Goal: Communication & Community: Share content

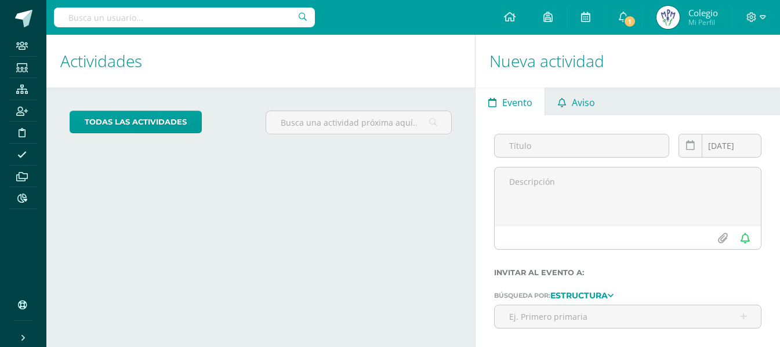
drag, startPoint x: 0, startPoint y: 0, endPoint x: 567, endPoint y: 113, distance: 578.4
click at [571, 106] on link "Aviso" at bounding box center [576, 102] width 62 height 28
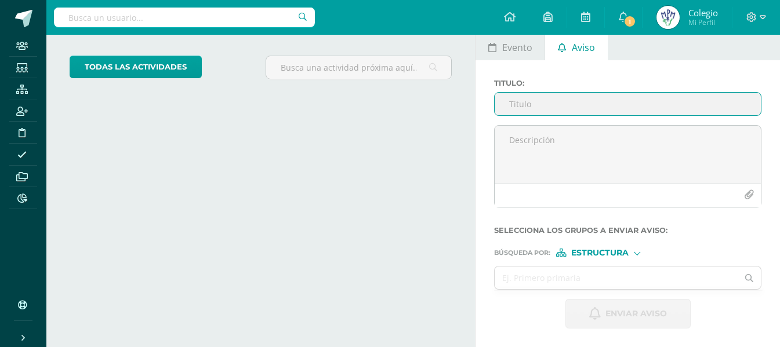
scroll to position [55, 0]
type input "Información importante"
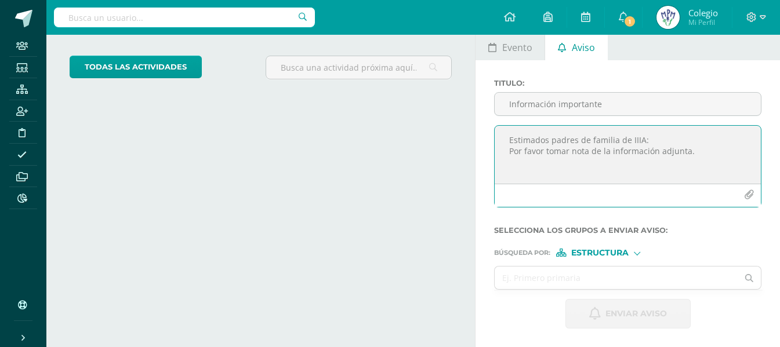
type textarea "Estimados padres de familia de IIIA: Por favor tomar nota de la información adj…"
click at [746, 194] on icon "button" at bounding box center [749, 195] width 10 height 10
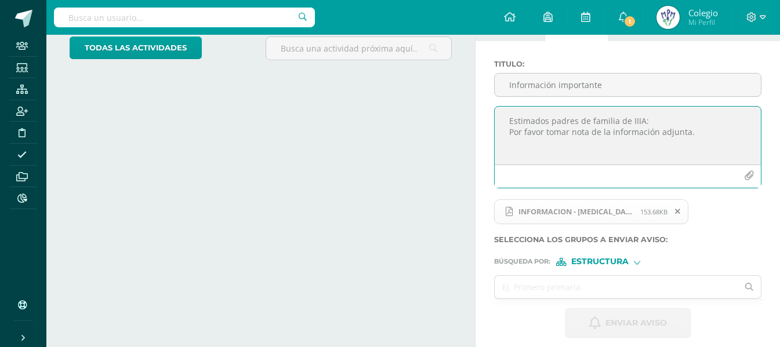
scroll to position [84, 0]
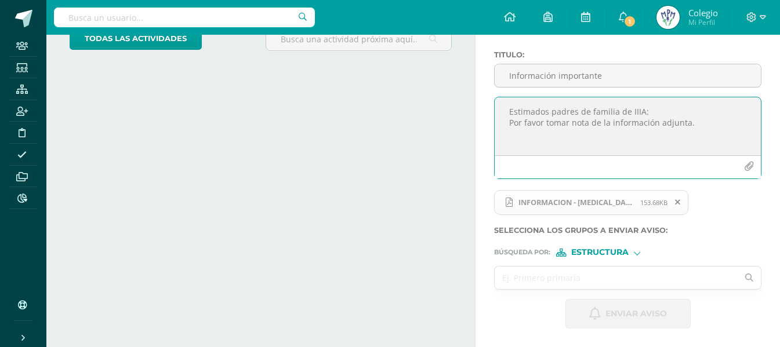
click at [545, 275] on input "text" at bounding box center [616, 278] width 243 height 23
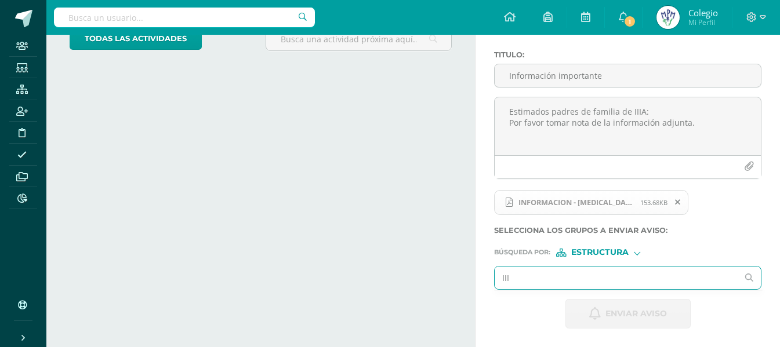
type input "III A"
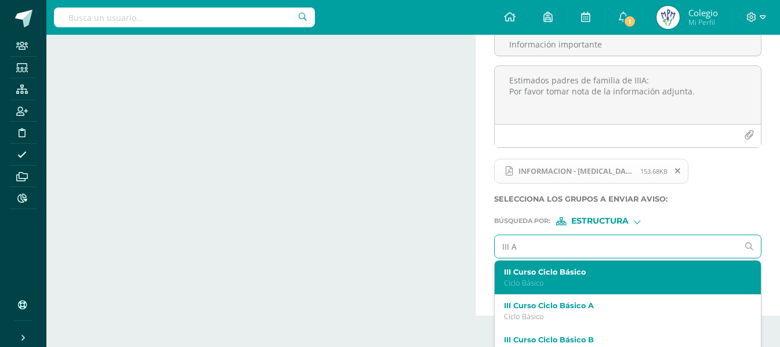
scroll to position [132, 0]
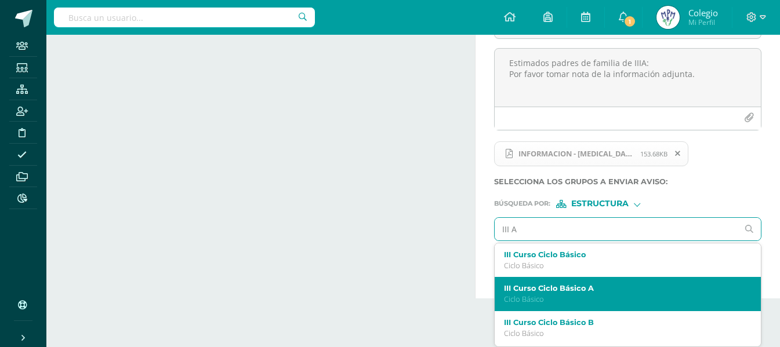
click at [723, 291] on label "III Curso Ciclo Básico A" at bounding box center [622, 288] width 237 height 9
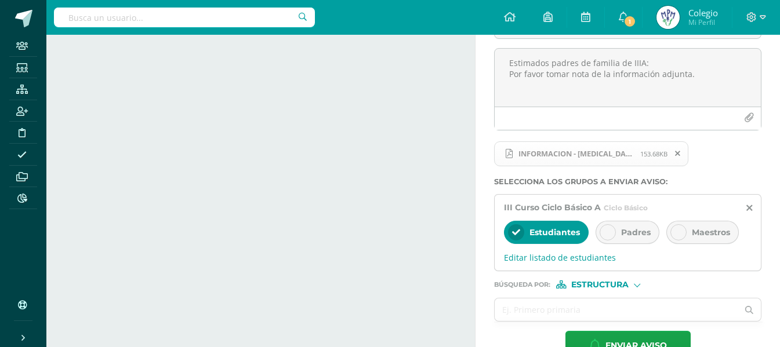
click at [618, 229] on div "Padres" at bounding box center [628, 232] width 64 height 23
click at [536, 230] on span "Estudiantes" at bounding box center [555, 232] width 50 height 10
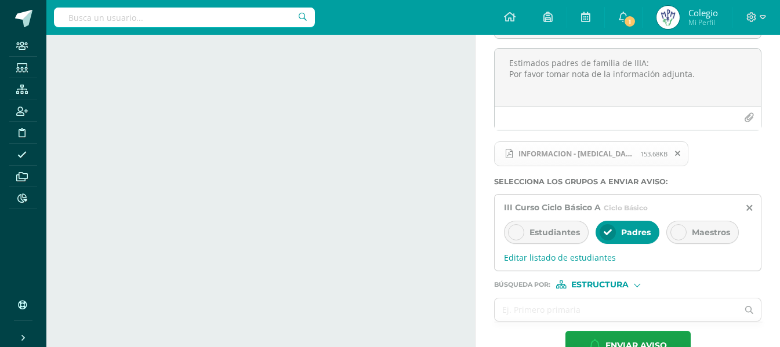
scroll to position [164, 0]
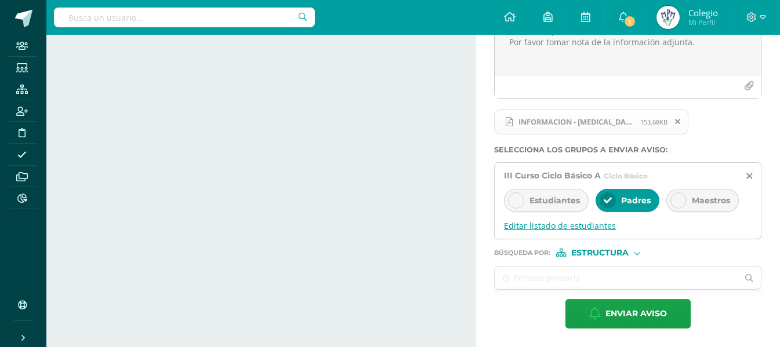
click at [539, 230] on span "Editar listado de estudiantes" at bounding box center [628, 225] width 248 height 11
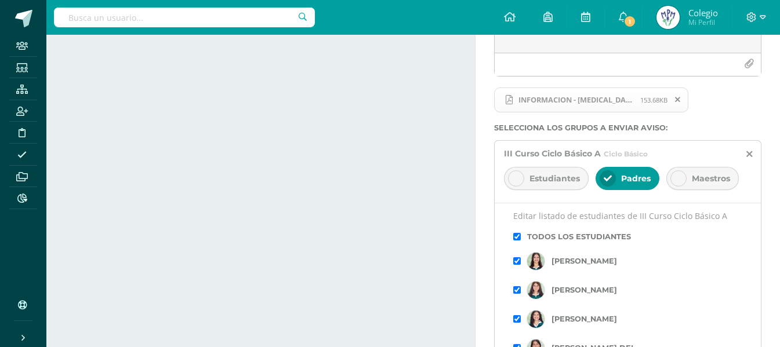
scroll to position [0, 0]
click at [752, 128] on label "Selecciona los grupos a enviar aviso :" at bounding box center [627, 128] width 267 height 9
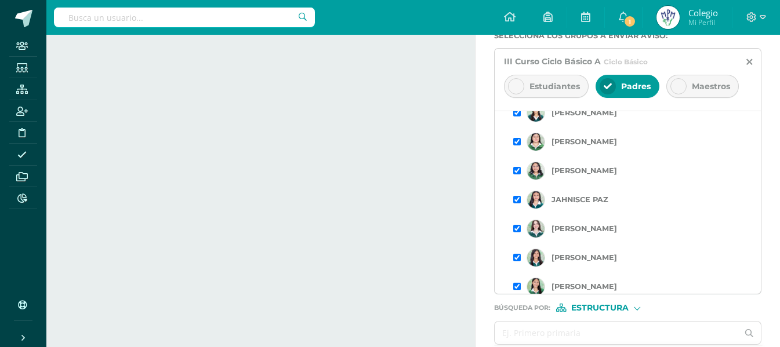
scroll to position [333, 0]
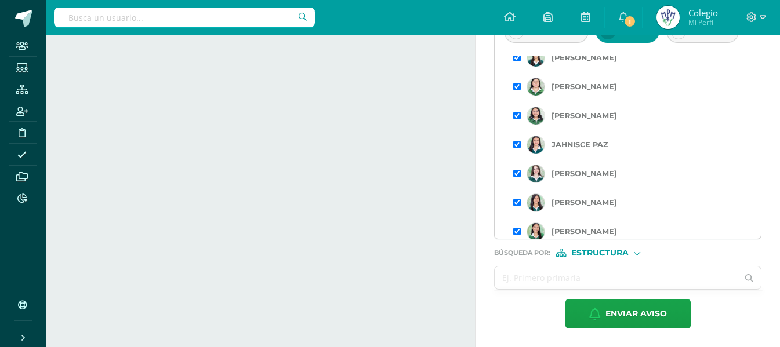
click at [541, 278] on input "text" at bounding box center [616, 278] width 243 height 23
click at [588, 248] on div "Búsqueda por : Estructura Estructura Persona" at bounding box center [627, 248] width 267 height 17
click at [586, 252] on span "Estructura" at bounding box center [599, 253] width 57 height 6
click at [588, 285] on span "Persona" at bounding box center [604, 283] width 42 height 6
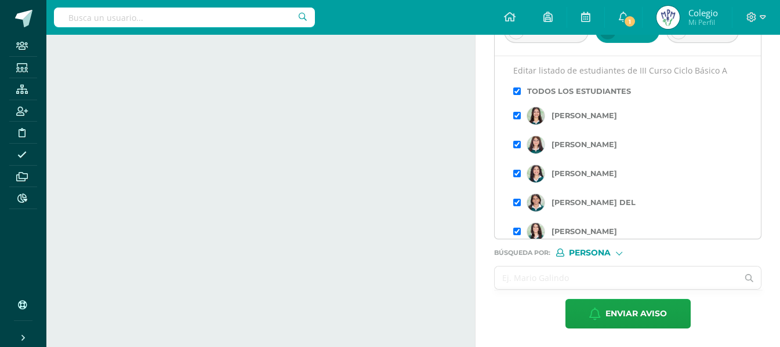
click at [515, 287] on input "text" at bounding box center [616, 278] width 243 height 23
type input "[PERSON_NAME]"
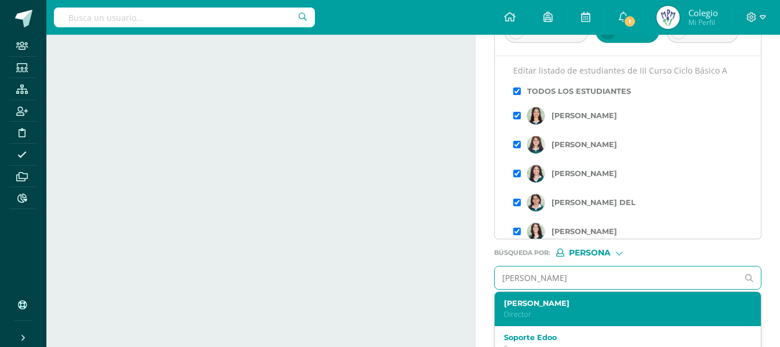
click at [515, 303] on label "[PERSON_NAME]" at bounding box center [622, 303] width 237 height 9
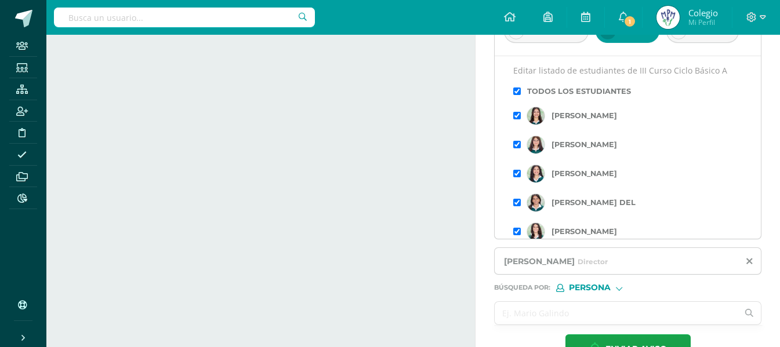
click at [525, 319] on input "text" at bounding box center [616, 313] width 243 height 23
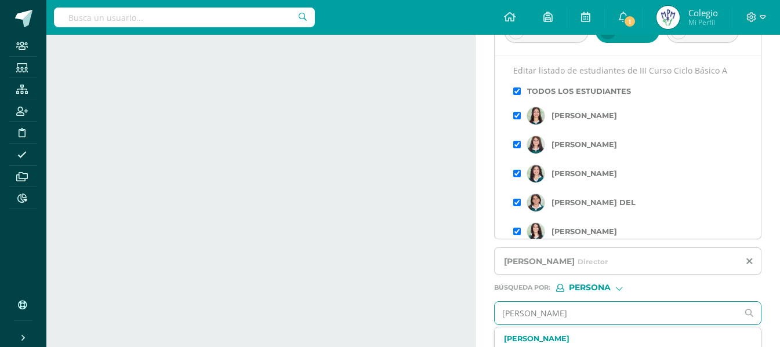
type input "[PERSON_NAME]"
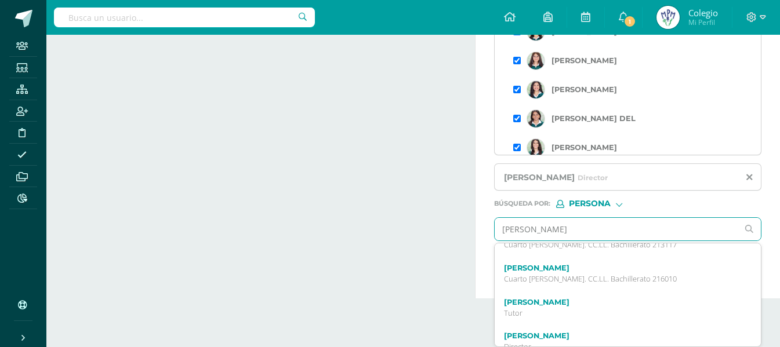
scroll to position [116, 0]
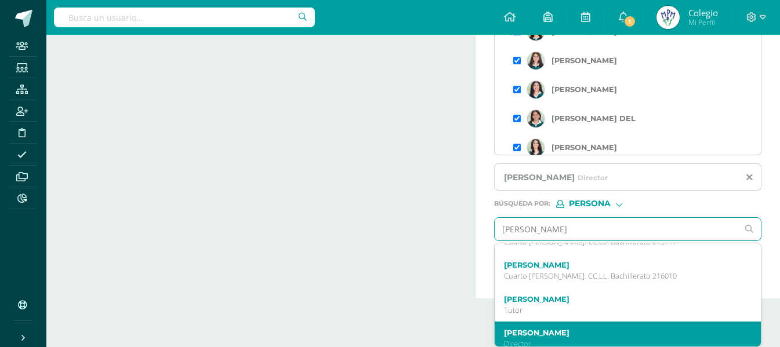
click at [588, 325] on div "[PERSON_NAME] Director" at bounding box center [628, 339] width 266 height 34
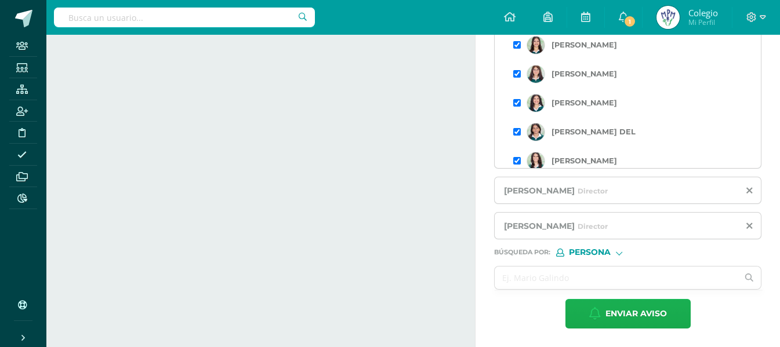
scroll to position [0, 0]
click at [564, 284] on input "text" at bounding box center [616, 278] width 243 height 23
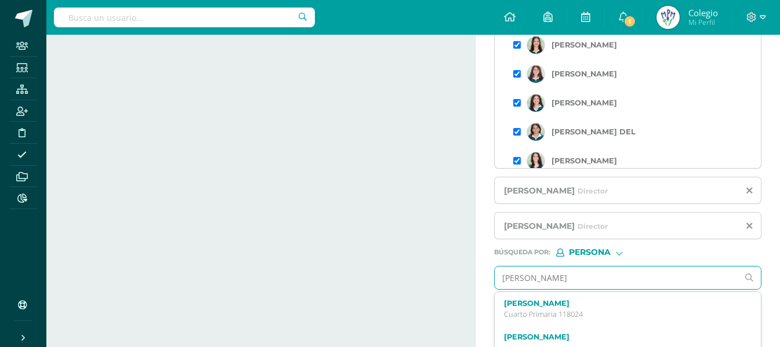
type input "[PERSON_NAME]"
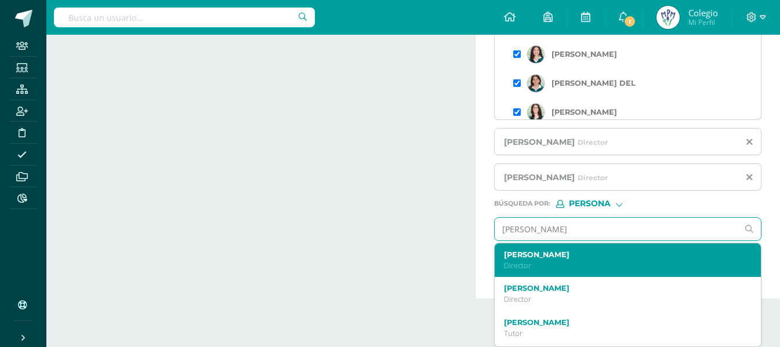
click at [571, 252] on label "[PERSON_NAME]" at bounding box center [622, 255] width 237 height 9
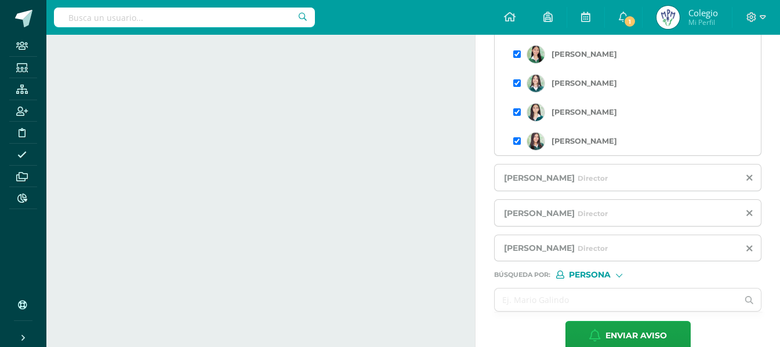
scroll to position [439, 0]
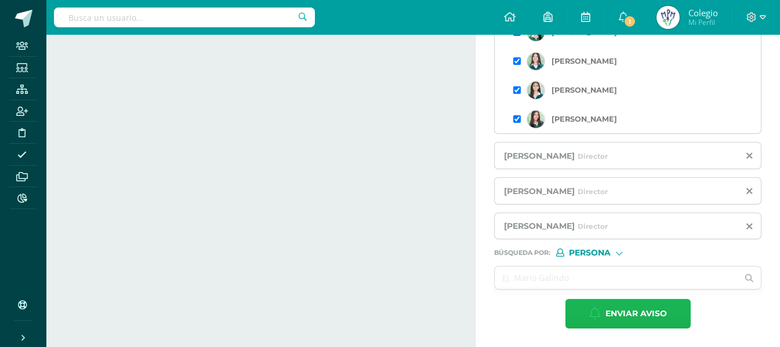
drag, startPoint x: 615, startPoint y: 319, endPoint x: 607, endPoint y: 318, distance: 8.8
click at [614, 319] on span "Enviar aviso" at bounding box center [636, 314] width 61 height 28
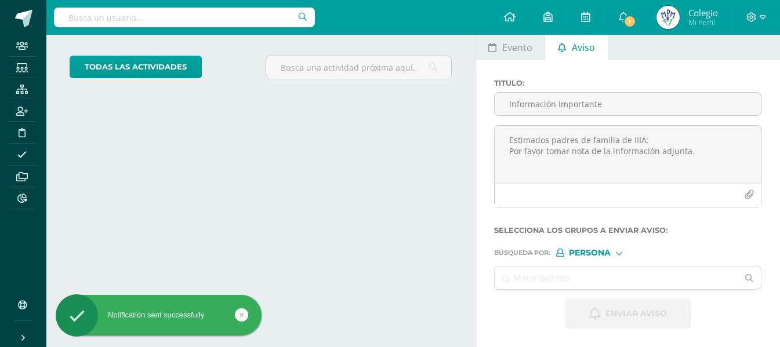
scroll to position [55, 0]
